Goal: Information Seeking & Learning: Learn about a topic

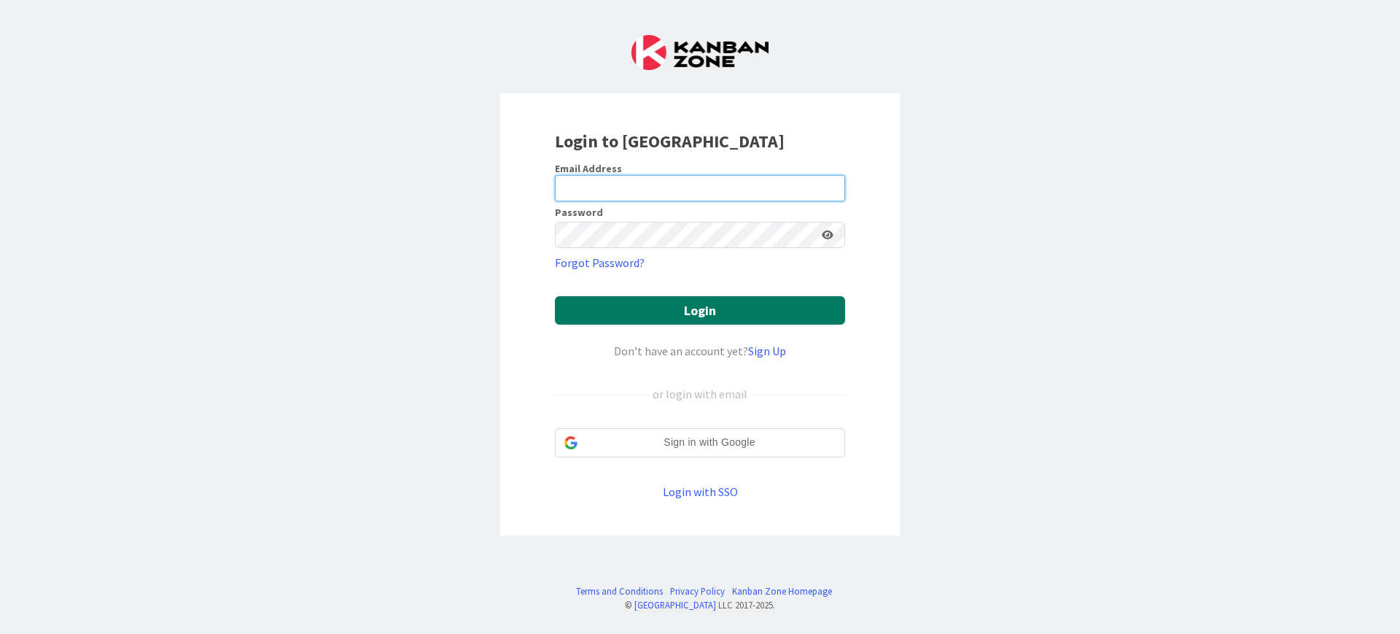
type input "[PERSON_NAME][EMAIL_ADDRESS][PERSON_NAME][DOMAIN_NAME]"
click at [707, 308] on button "Login" at bounding box center [700, 310] width 290 height 28
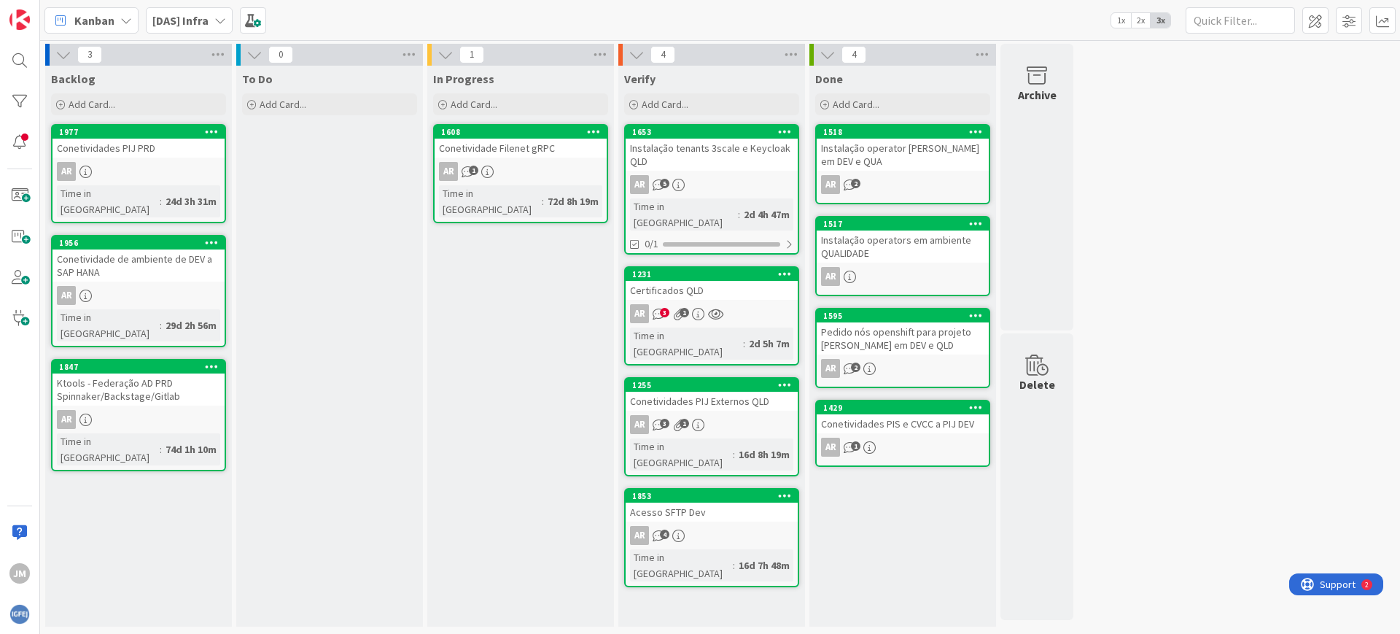
click at [691, 281] on div "Certificados QLD" at bounding box center [712, 290] width 172 height 19
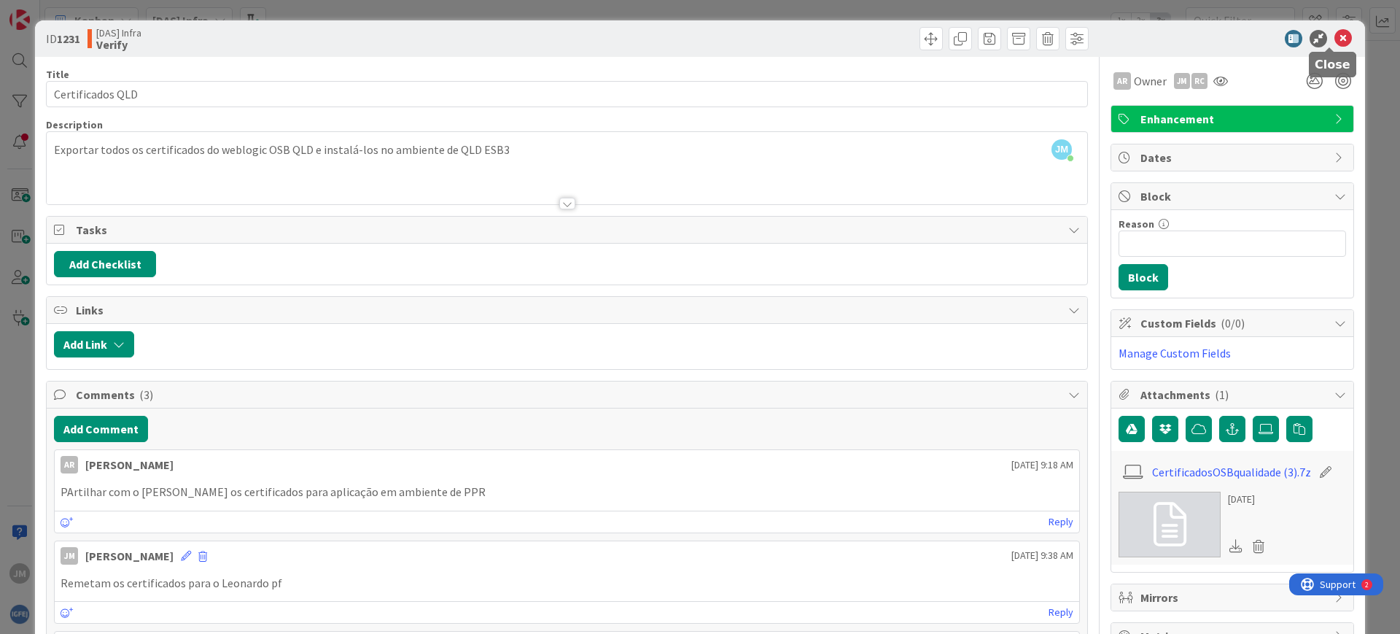
click at [1335, 42] on icon at bounding box center [1344, 39] width 18 height 18
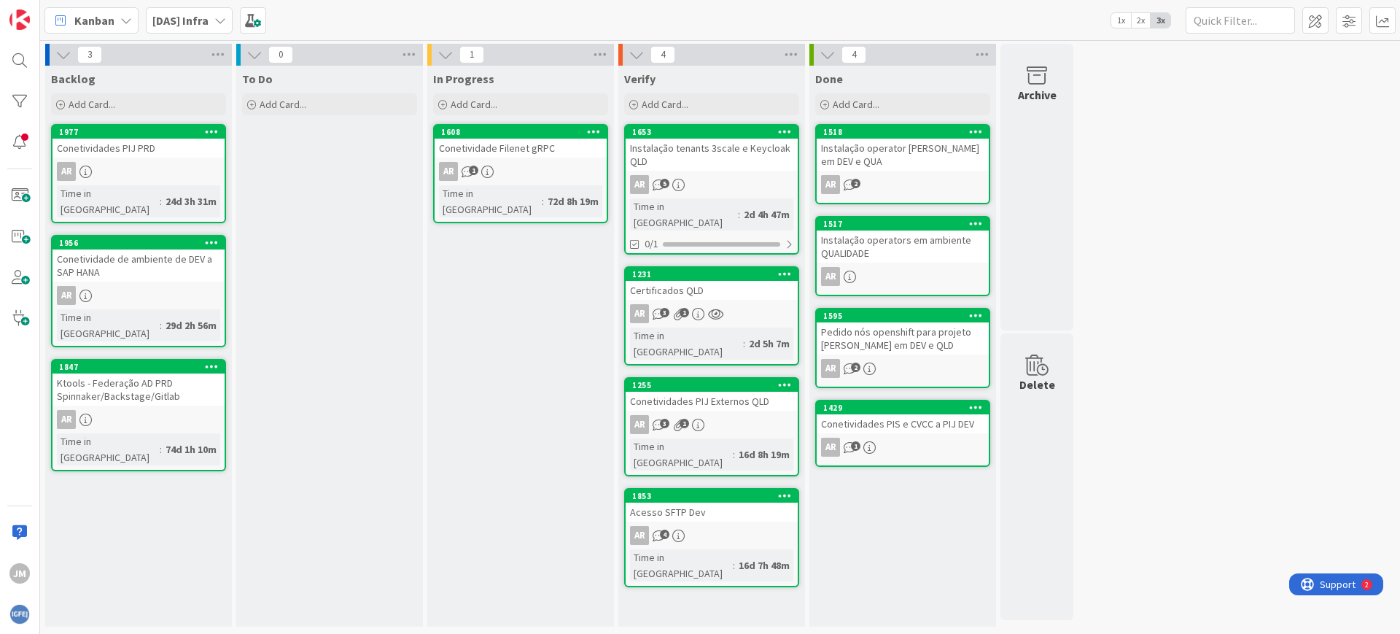
click at [713, 502] on div "Acesso SFTP Dev" at bounding box center [712, 511] width 172 height 19
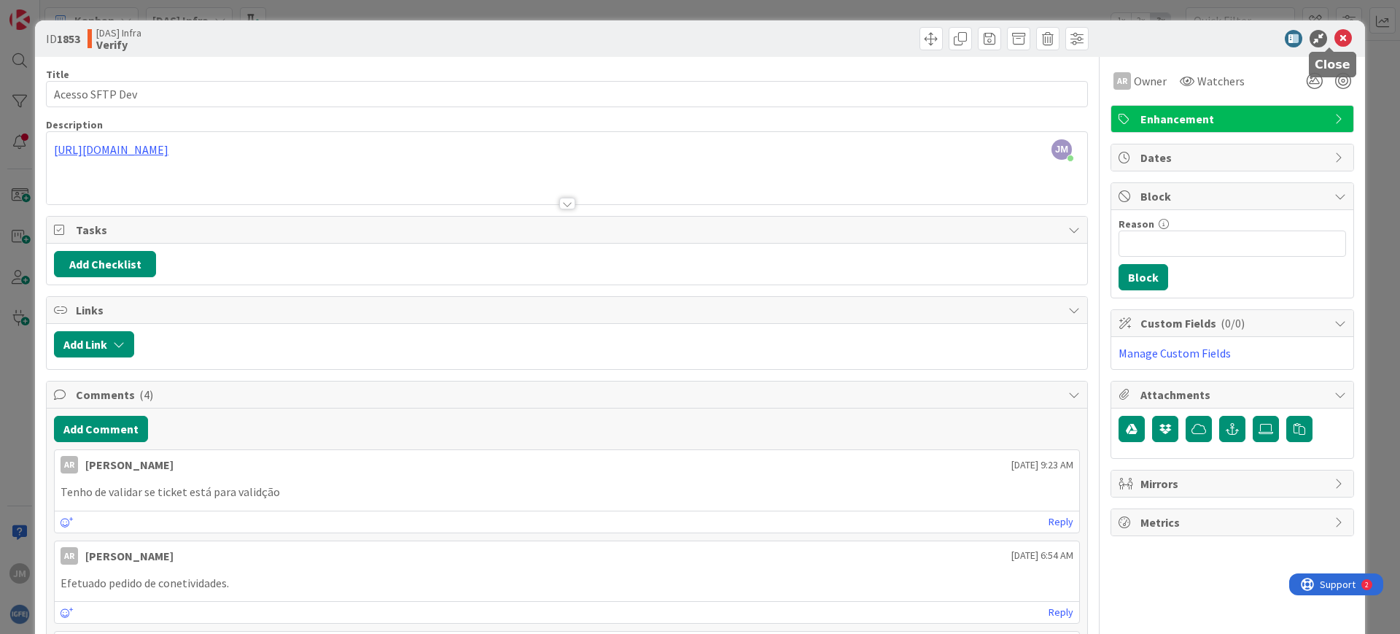
click at [1336, 34] on icon at bounding box center [1344, 39] width 18 height 18
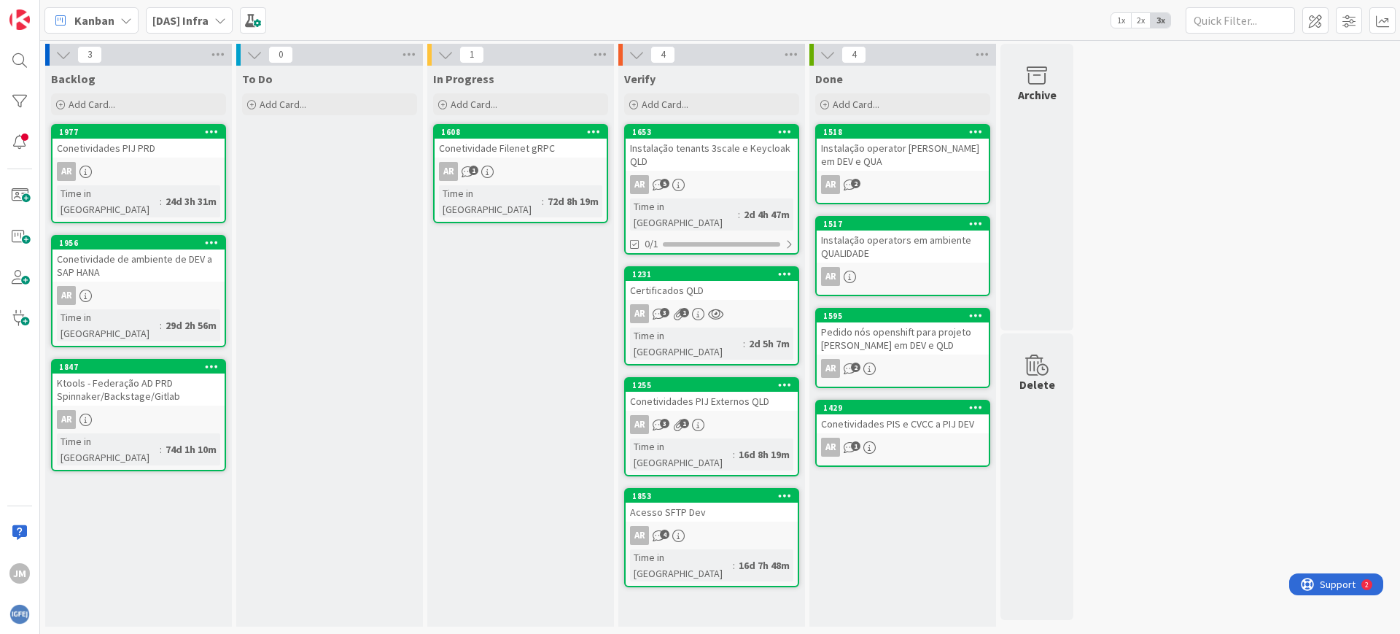
click at [193, 19] on b "[DAS] Infra" at bounding box center [180, 20] width 56 height 15
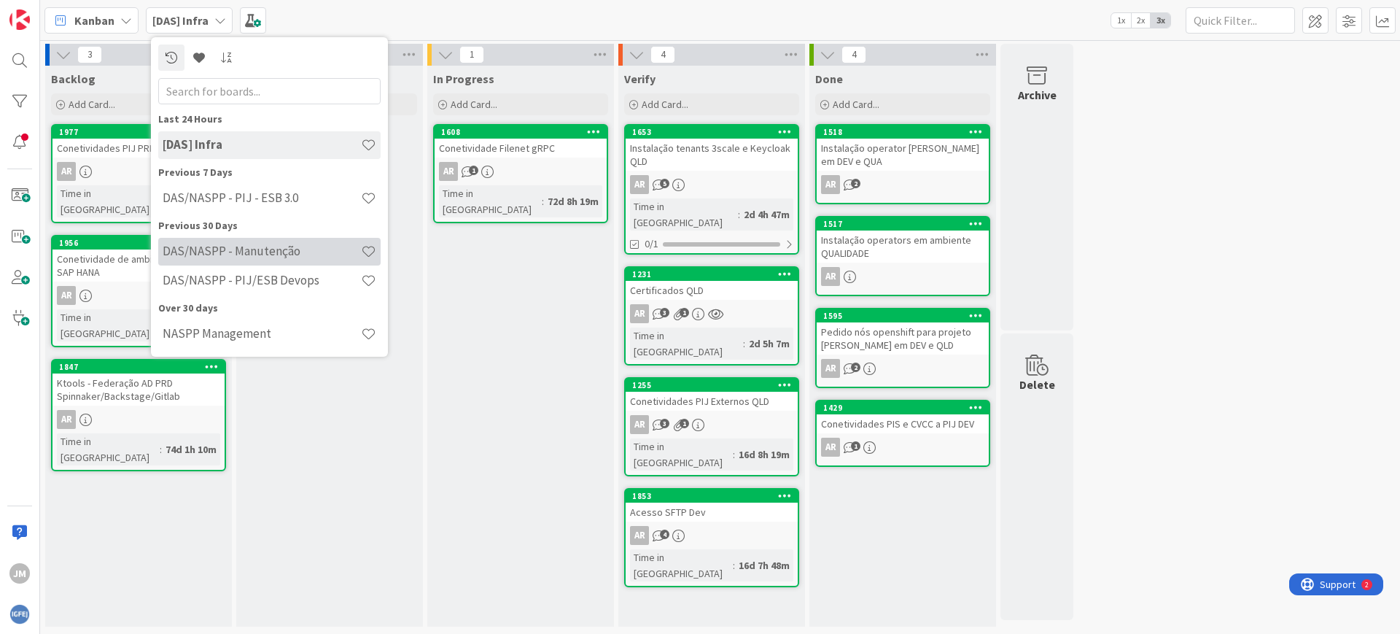
click at [266, 258] on div "DAS/NASPP - Manutenção" at bounding box center [269, 252] width 222 height 28
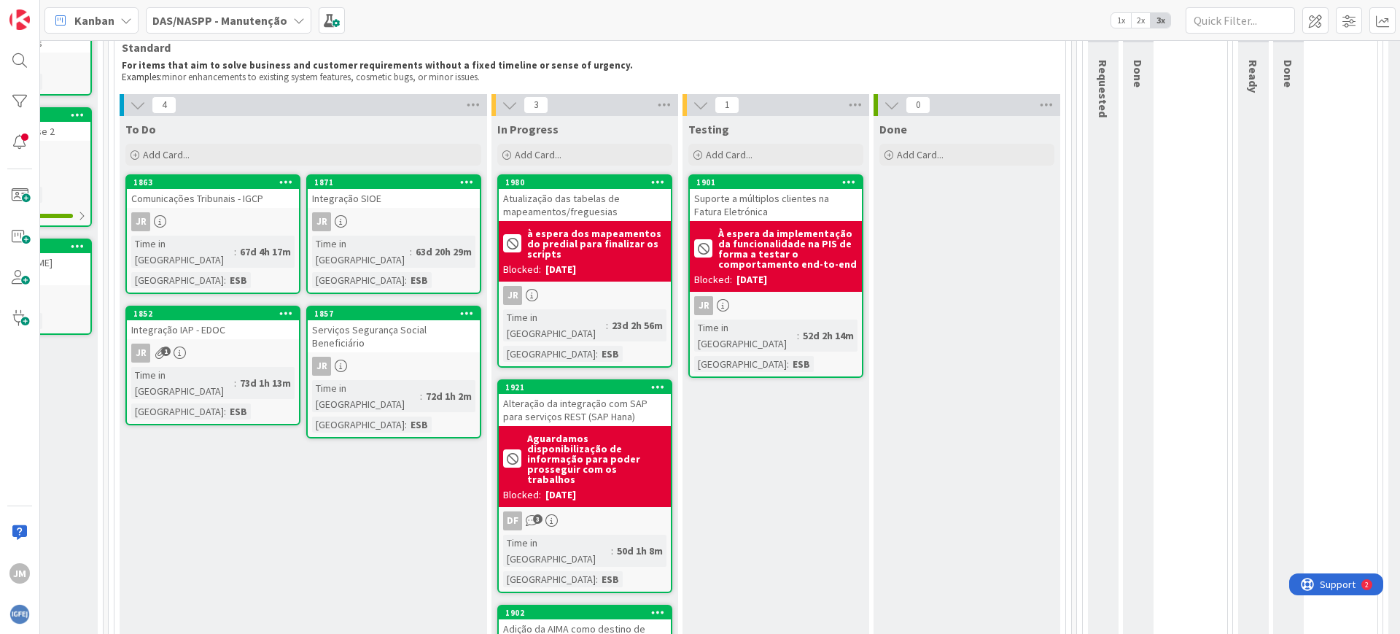
scroll to position [91, 331]
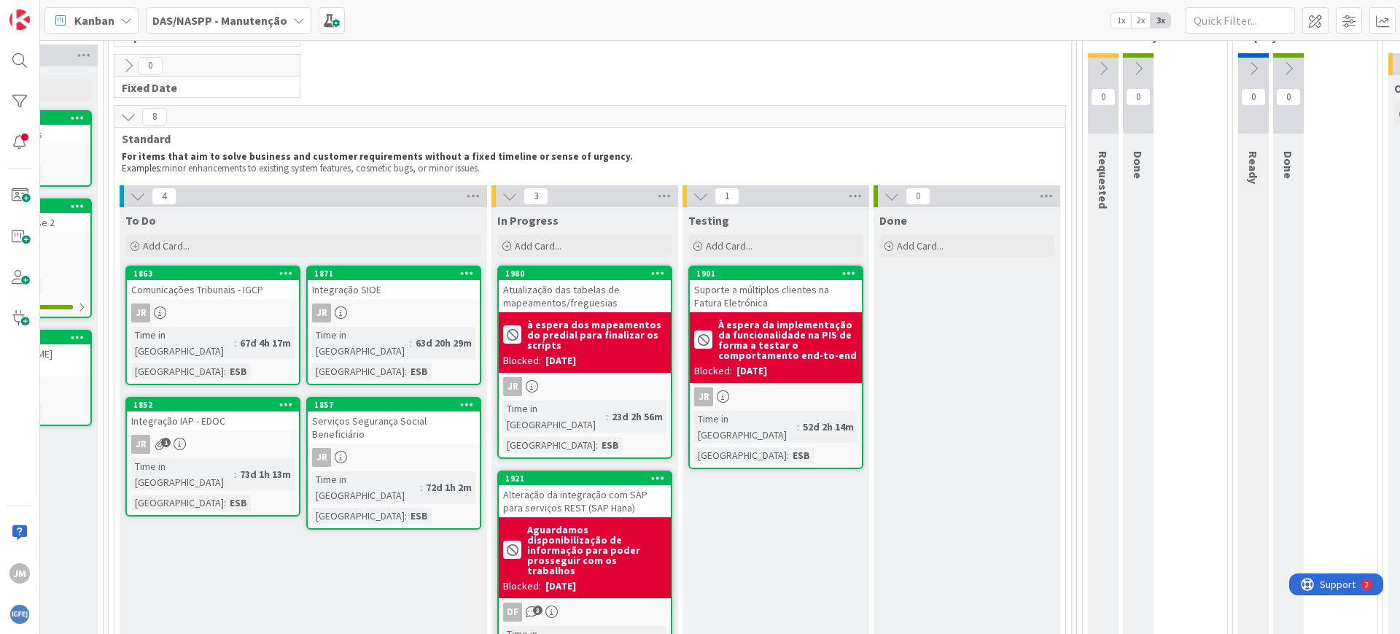
click at [209, 435] on div "JR 1" at bounding box center [213, 444] width 172 height 19
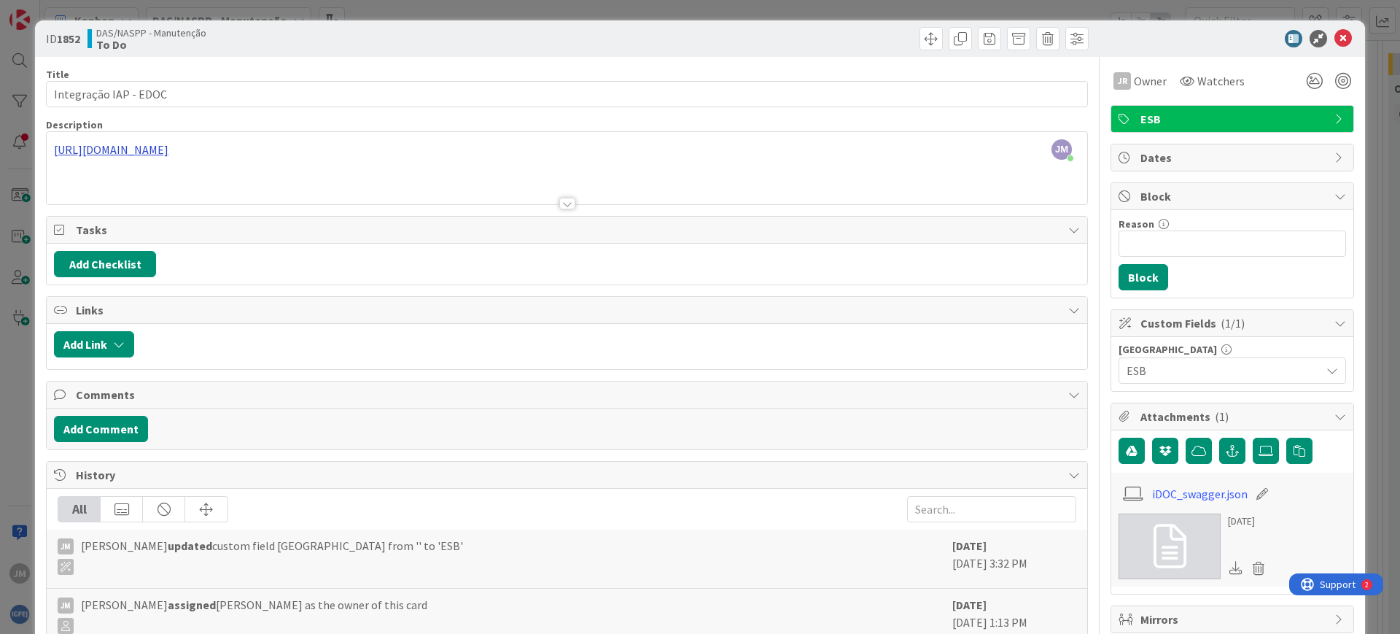
click at [232, 150] on div "[PERSON_NAME] just joined [URL][DOMAIN_NAME]" at bounding box center [567, 168] width 1041 height 72
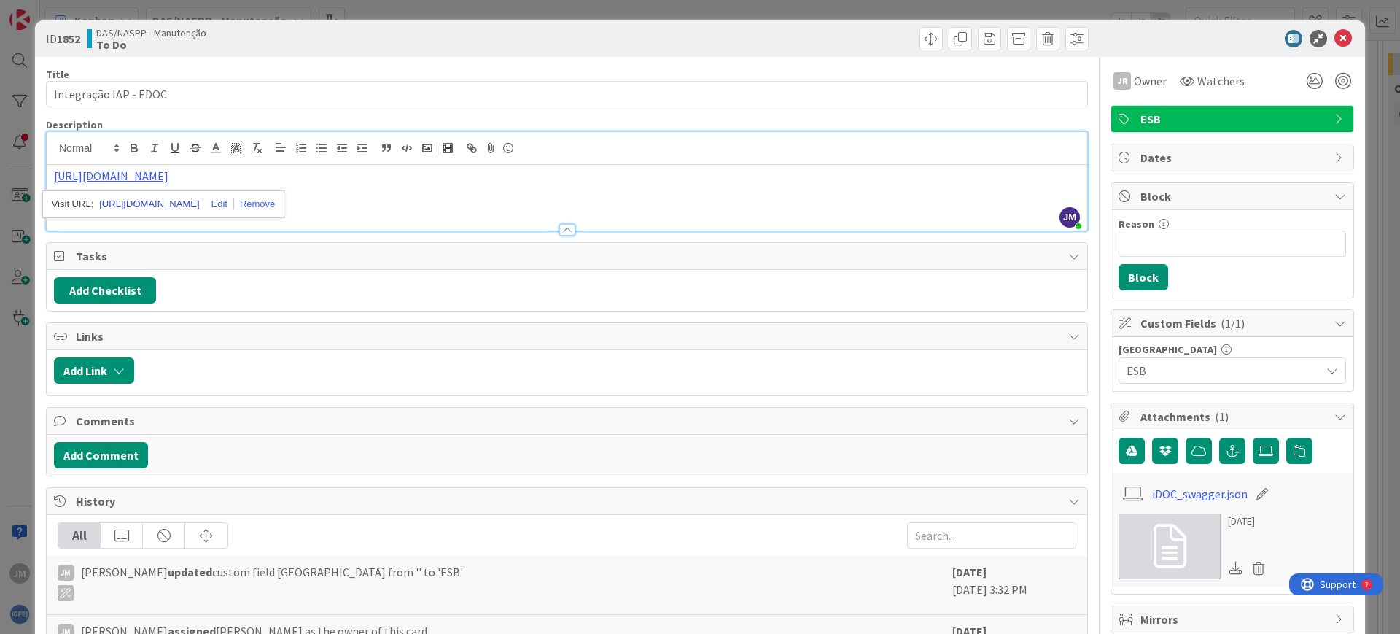
click at [183, 206] on link "[URL][DOMAIN_NAME]" at bounding box center [149, 204] width 100 height 19
click at [1321, 40] on div at bounding box center [1225, 39] width 258 height 18
click at [1335, 36] on icon at bounding box center [1344, 39] width 18 height 18
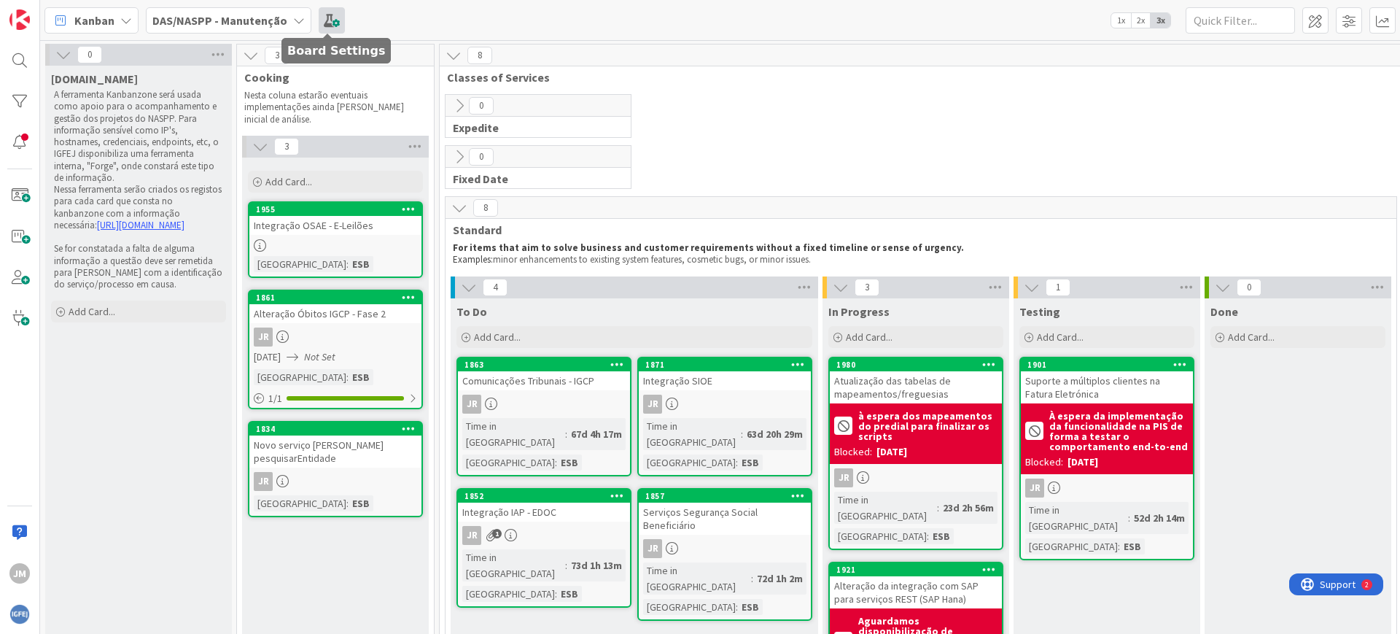
click at [322, 27] on span at bounding box center [332, 20] width 26 height 26
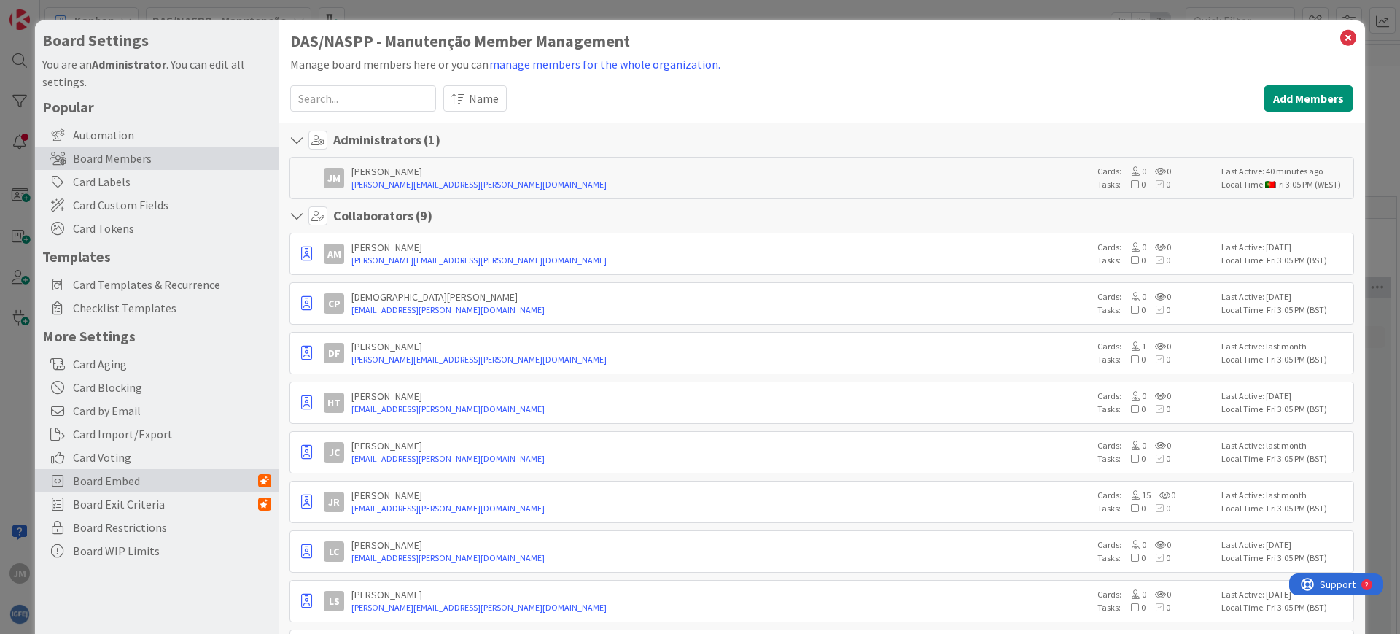
click at [136, 481] on span "Board Embed" at bounding box center [165, 481] width 185 height 18
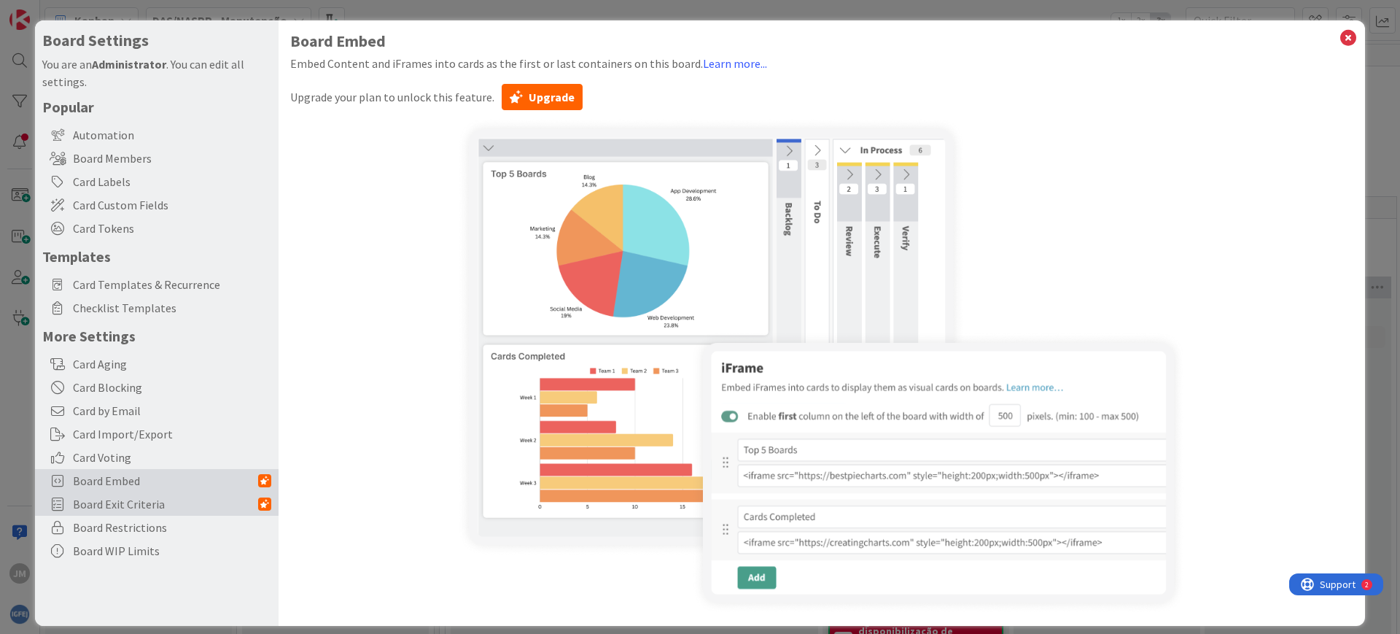
click at [119, 501] on span "Board Exit Criteria" at bounding box center [165, 504] width 185 height 18
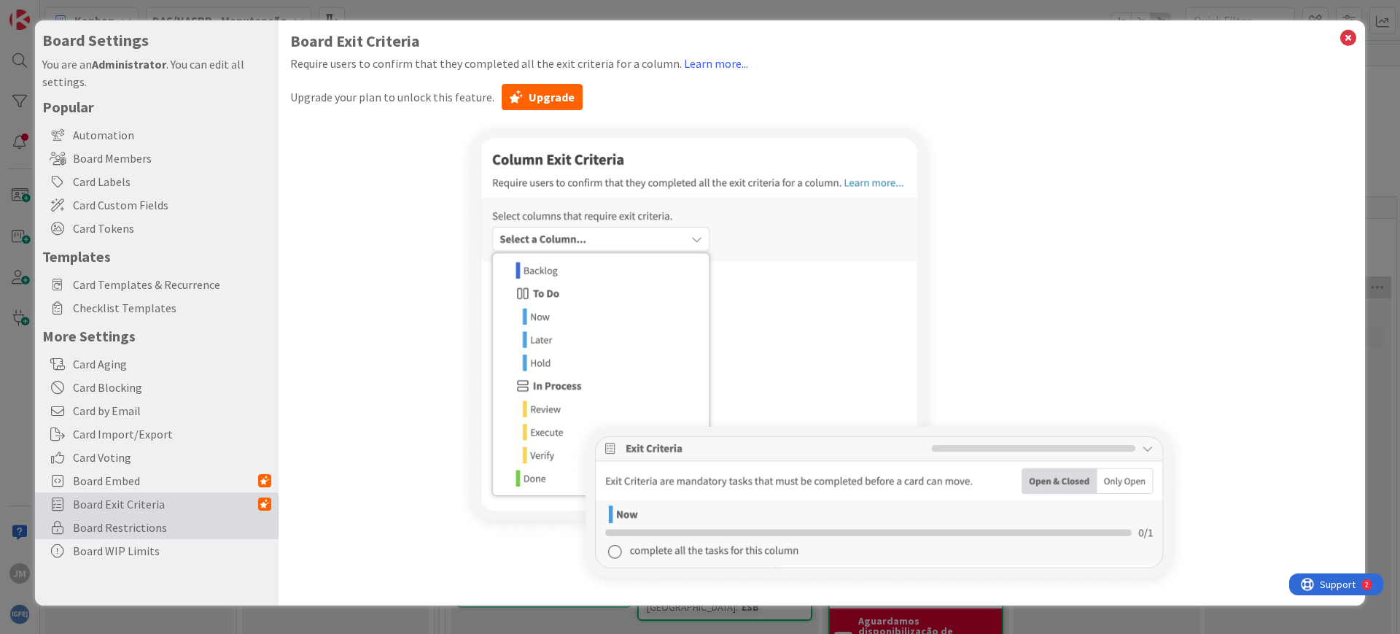
click at [138, 532] on span "Board Restrictions" at bounding box center [172, 528] width 198 height 18
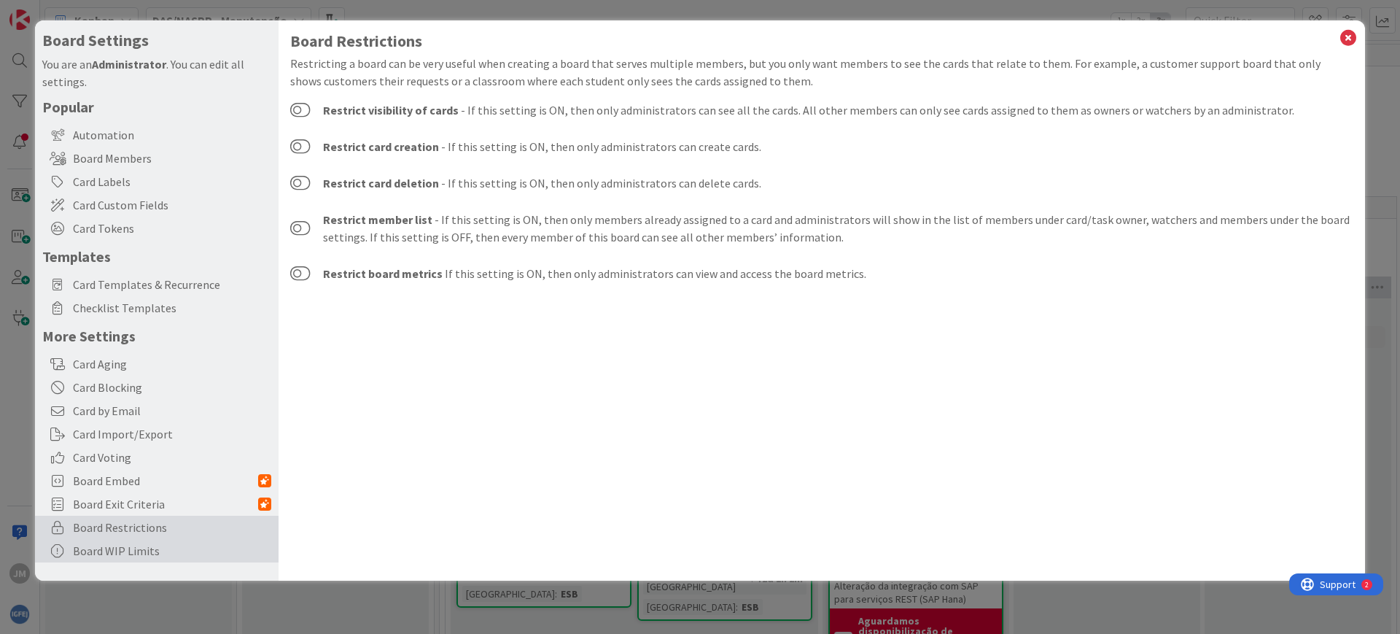
click at [142, 556] on div "Board WIP Limits" at bounding box center [157, 550] width 244 height 23
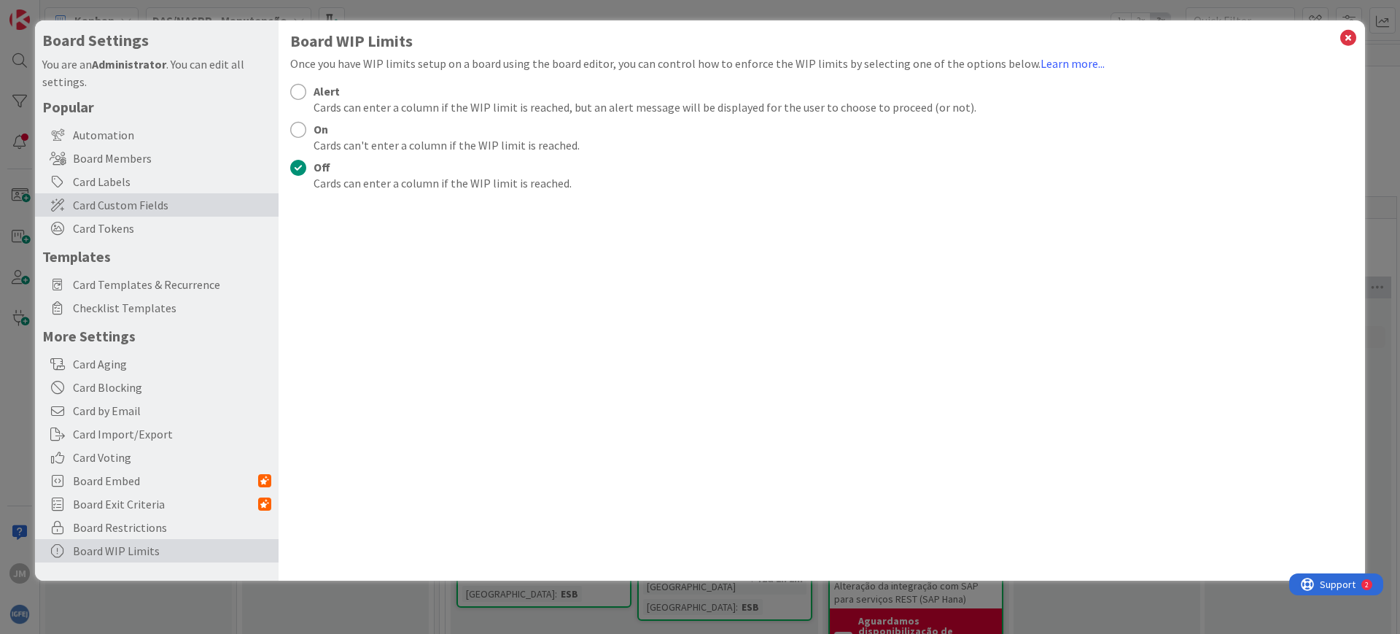
click at [137, 198] on span "Card Custom Fields" at bounding box center [172, 205] width 198 height 18
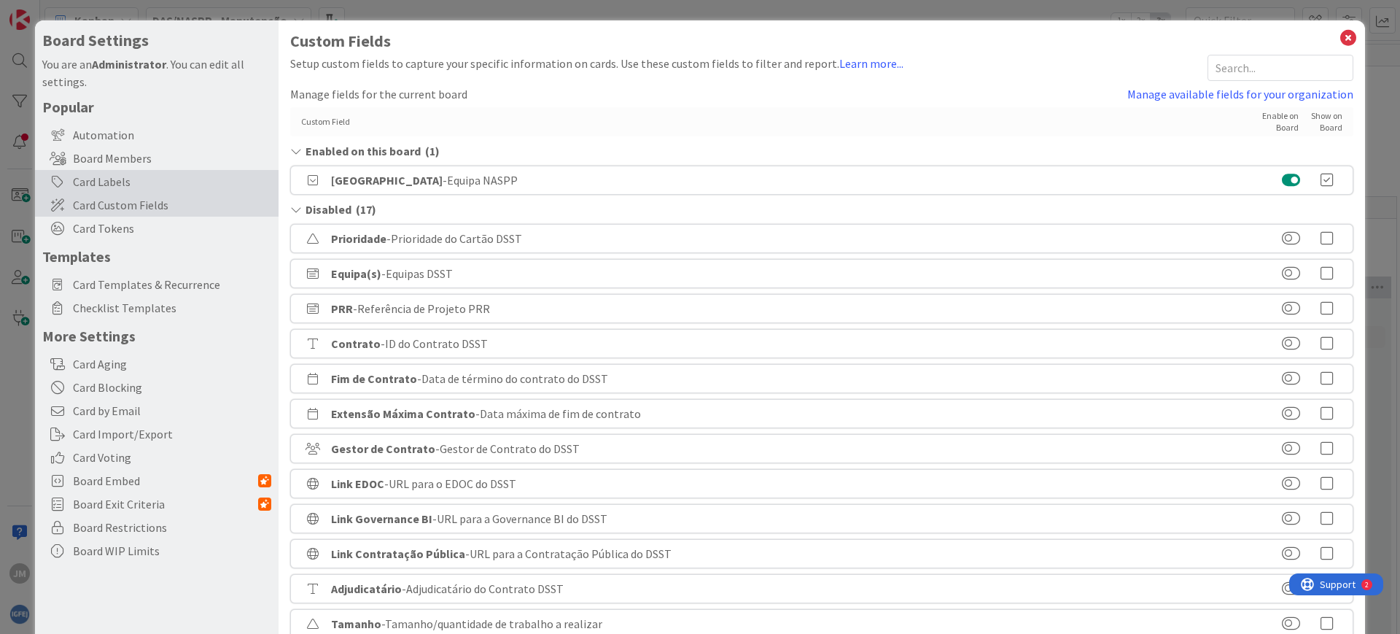
click at [139, 190] on div "Card Labels" at bounding box center [157, 181] width 244 height 23
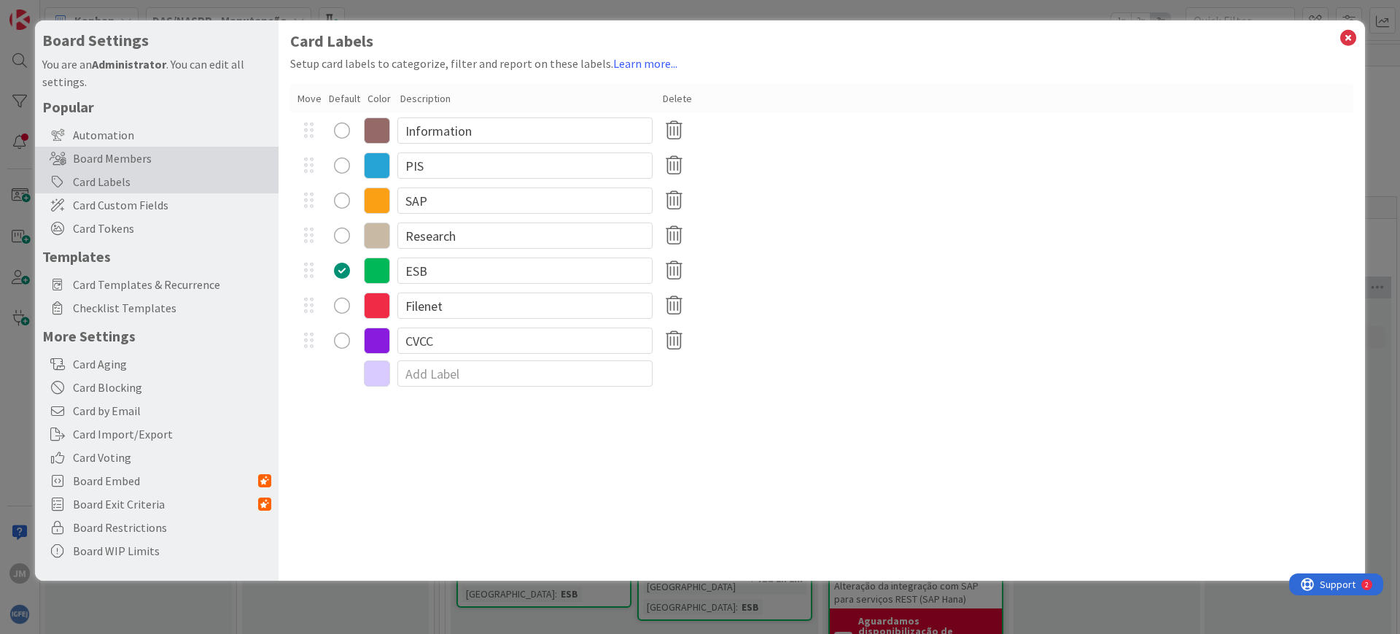
click at [131, 162] on div "Board Members" at bounding box center [157, 158] width 244 height 23
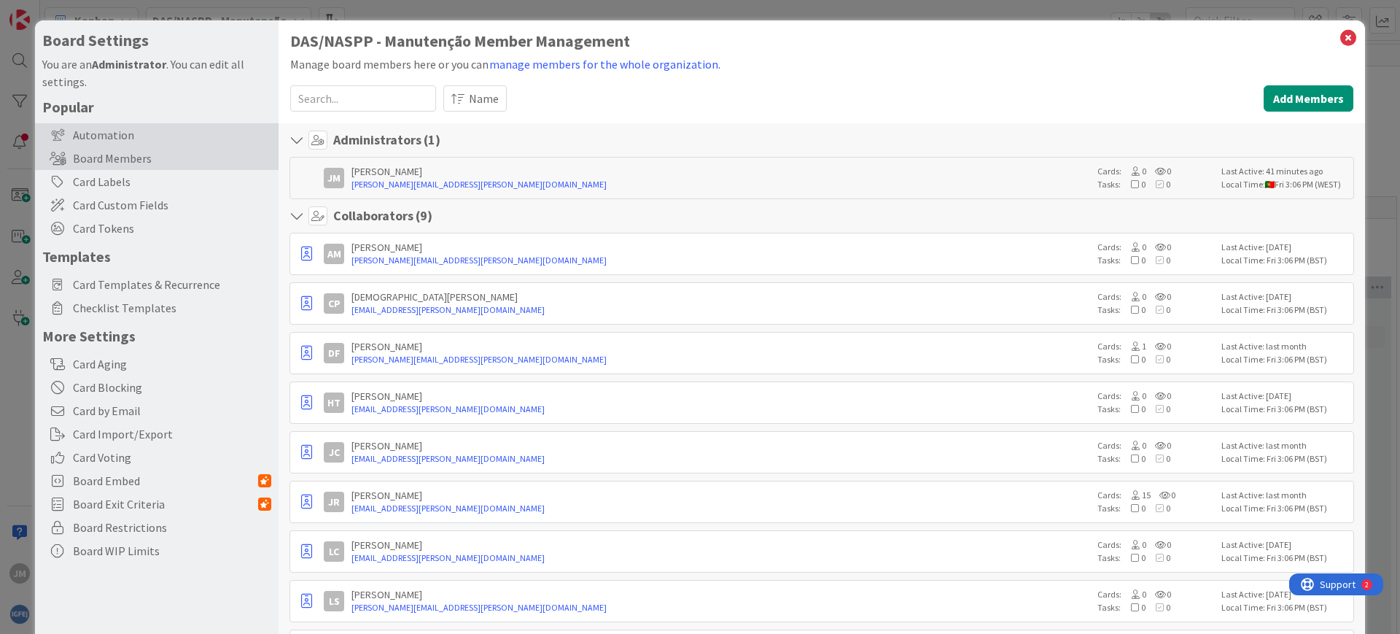
click at [85, 123] on div "Automation" at bounding box center [157, 134] width 244 height 23
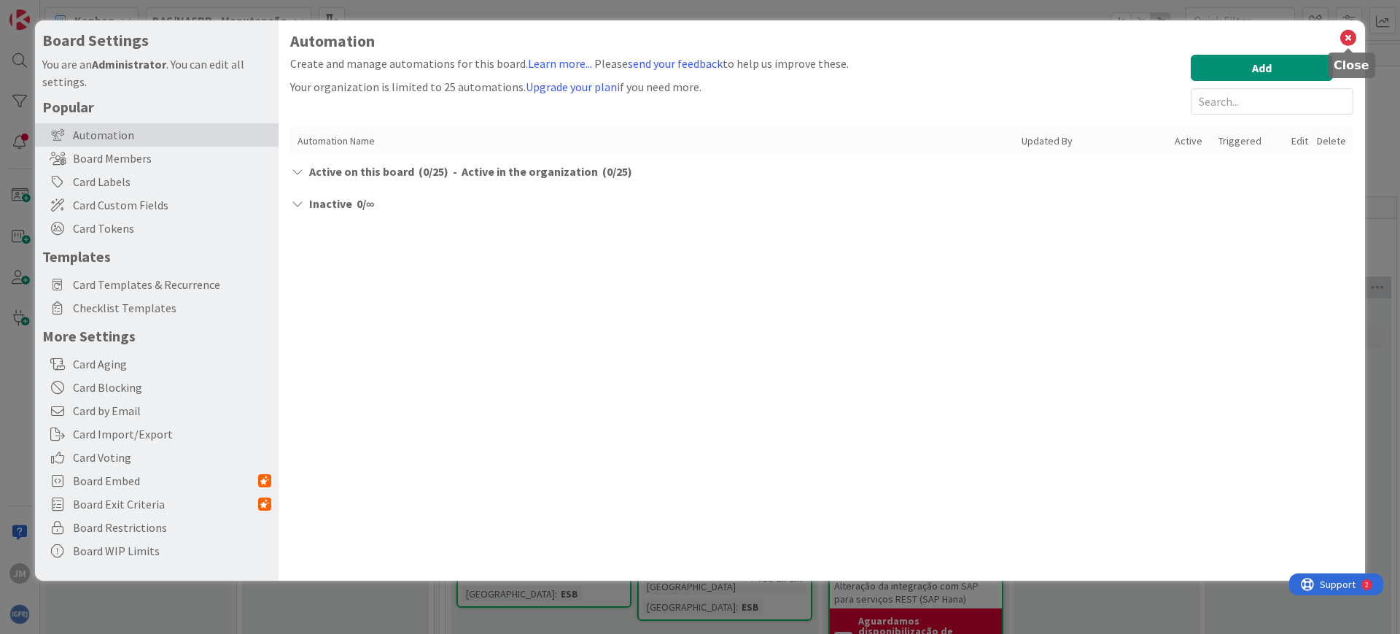
click at [1354, 39] on icon at bounding box center [1348, 38] width 19 height 20
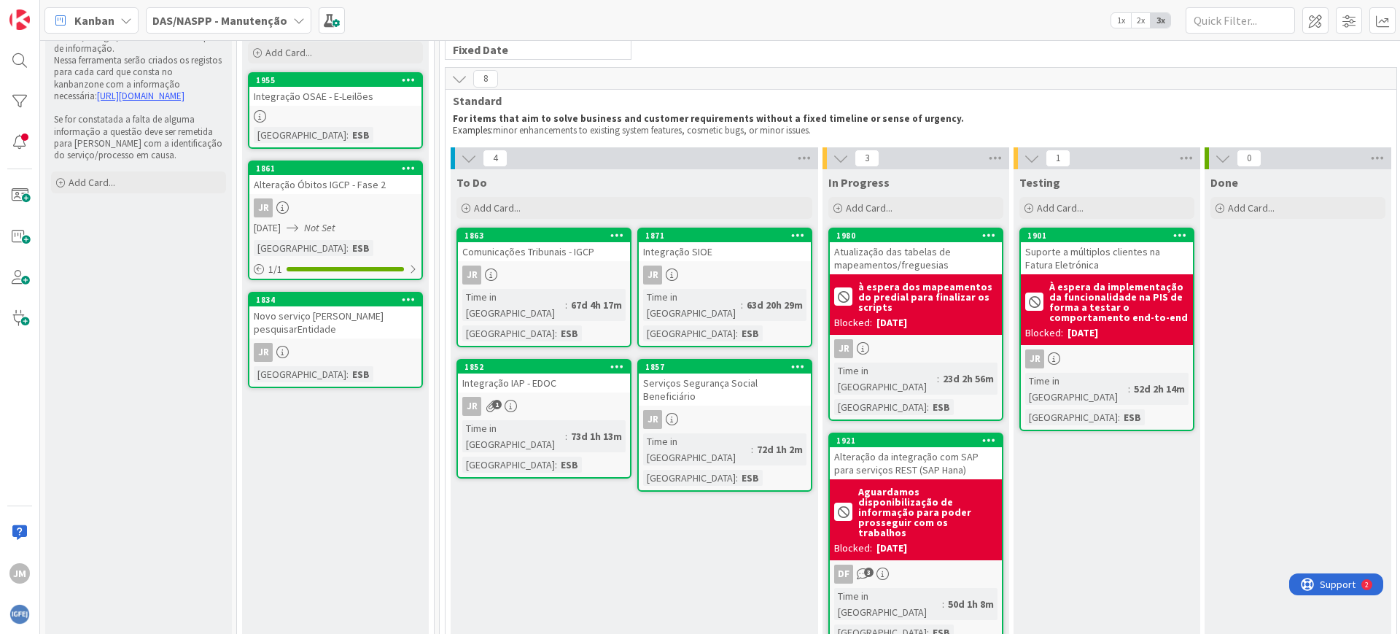
scroll to position [273, 0]
